Goal: Transaction & Acquisition: Purchase product/service

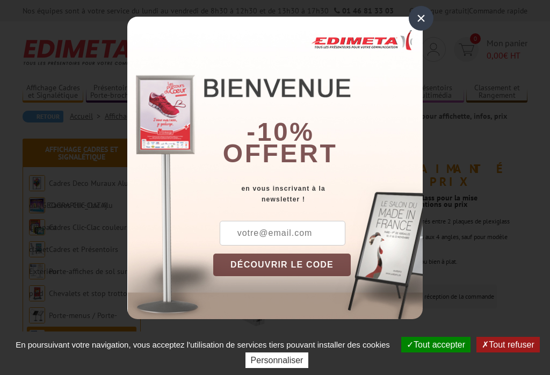
click at [410, 16] on div "×" at bounding box center [420, 18] width 25 height 25
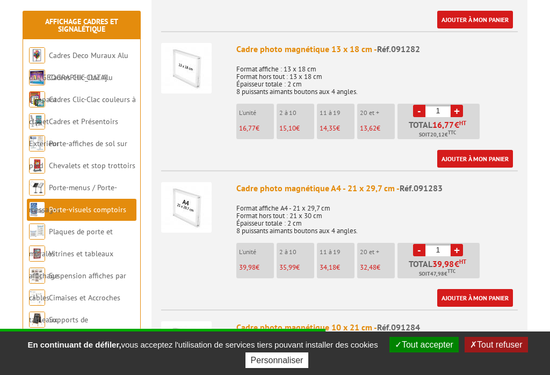
scroll to position [650, 0]
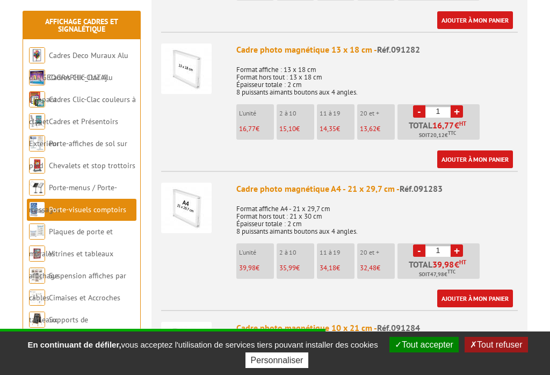
click at [288, 266] on ul "L'unité 39,98 € 2 à 10 35,99 € 11 à 19 34,18 € 20 et + 32,48 € - 1 + HT" at bounding box center [359, 263] width 246 height 41
click at [283, 263] on span "35,99" at bounding box center [287, 267] width 17 height 9
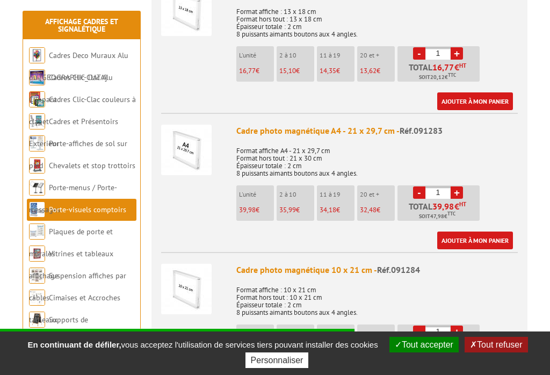
scroll to position [704, 0]
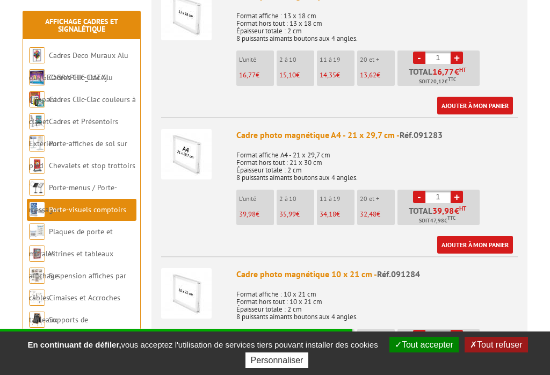
click at [287, 204] on li "2 à 10 35,99 €" at bounding box center [295, 206] width 38 height 35
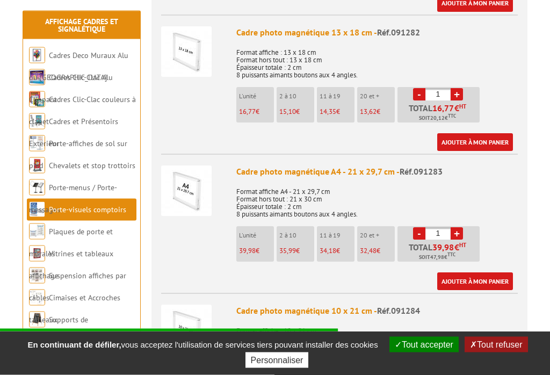
scroll to position [665, 0]
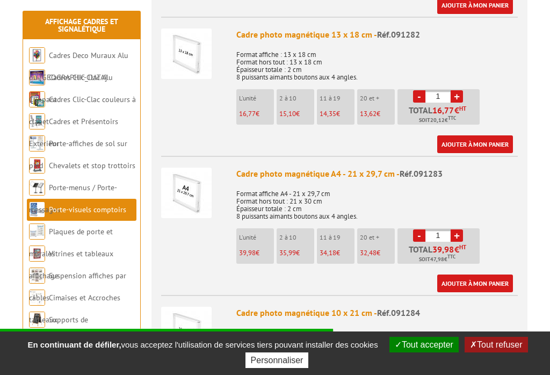
click at [177, 171] on img at bounding box center [186, 192] width 50 height 50
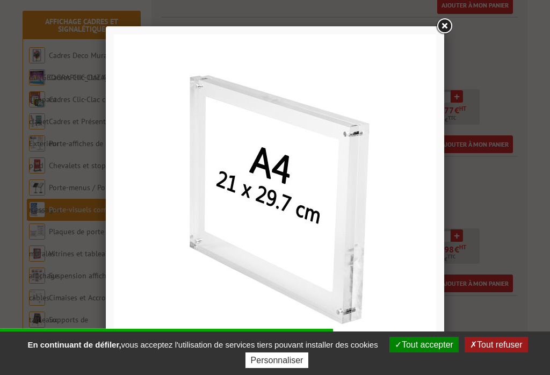
click at [443, 27] on link at bounding box center [443, 26] width 19 height 19
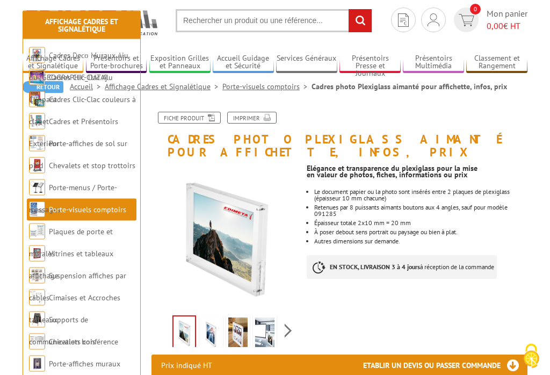
scroll to position [0, 0]
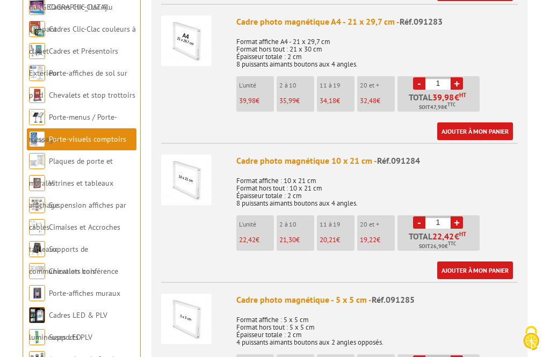
scroll to position [836, 0]
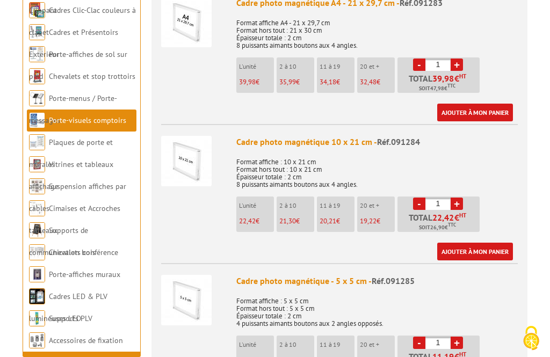
click at [185, 294] on img at bounding box center [186, 300] width 50 height 50
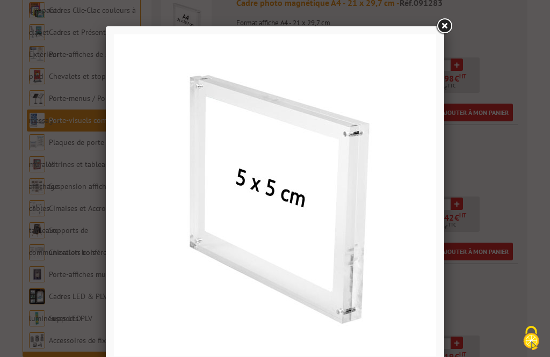
click at [437, 27] on link at bounding box center [443, 26] width 19 height 19
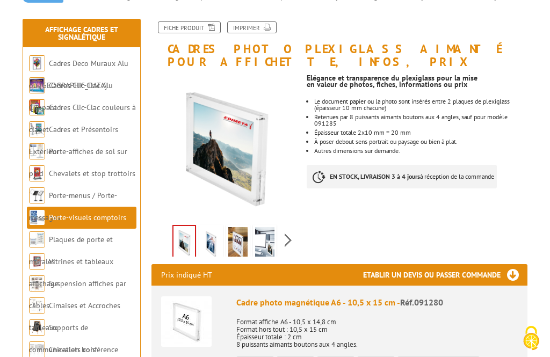
scroll to position [117, 0]
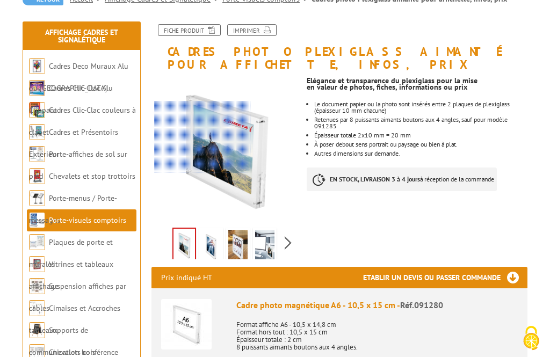
click at [202, 136] on div at bounding box center [202, 136] width 96 height 71
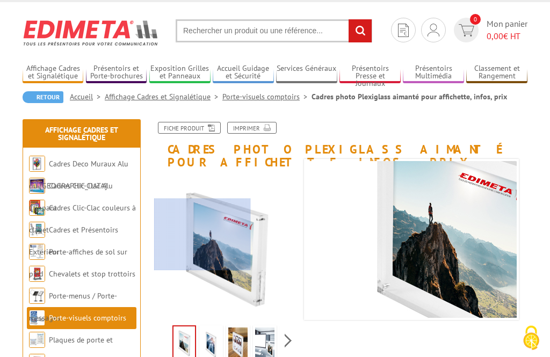
scroll to position [0, 0]
